Goal: Information Seeking & Learning: Learn about a topic

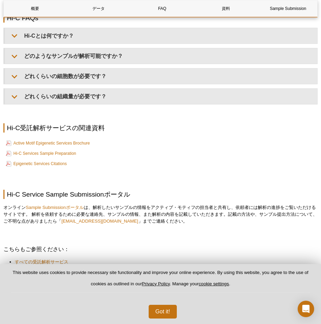
scroll to position [1062, 0]
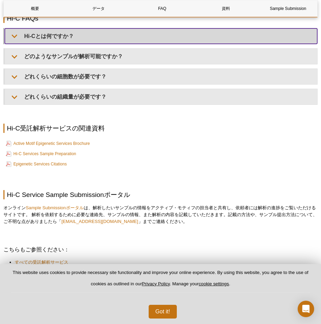
click at [66, 37] on summary "Hi-Cとは何ですか？" at bounding box center [161, 35] width 312 height 15
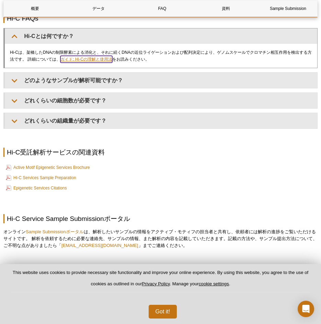
click at [99, 59] on link "ガイド: Hi-Cの理解と使用法" at bounding box center [86, 59] width 52 height 7
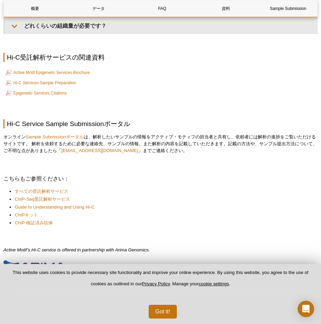
scroll to position [1165, 0]
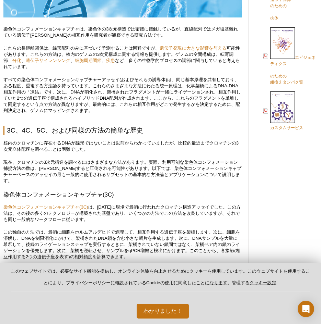
scroll to position [510, 0]
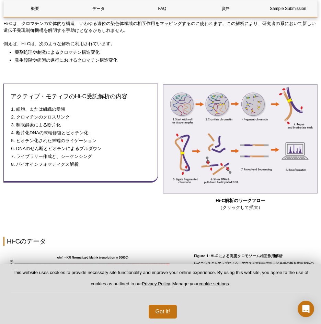
scroll to position [206, 0]
